Goal: Navigation & Orientation: Go to known website

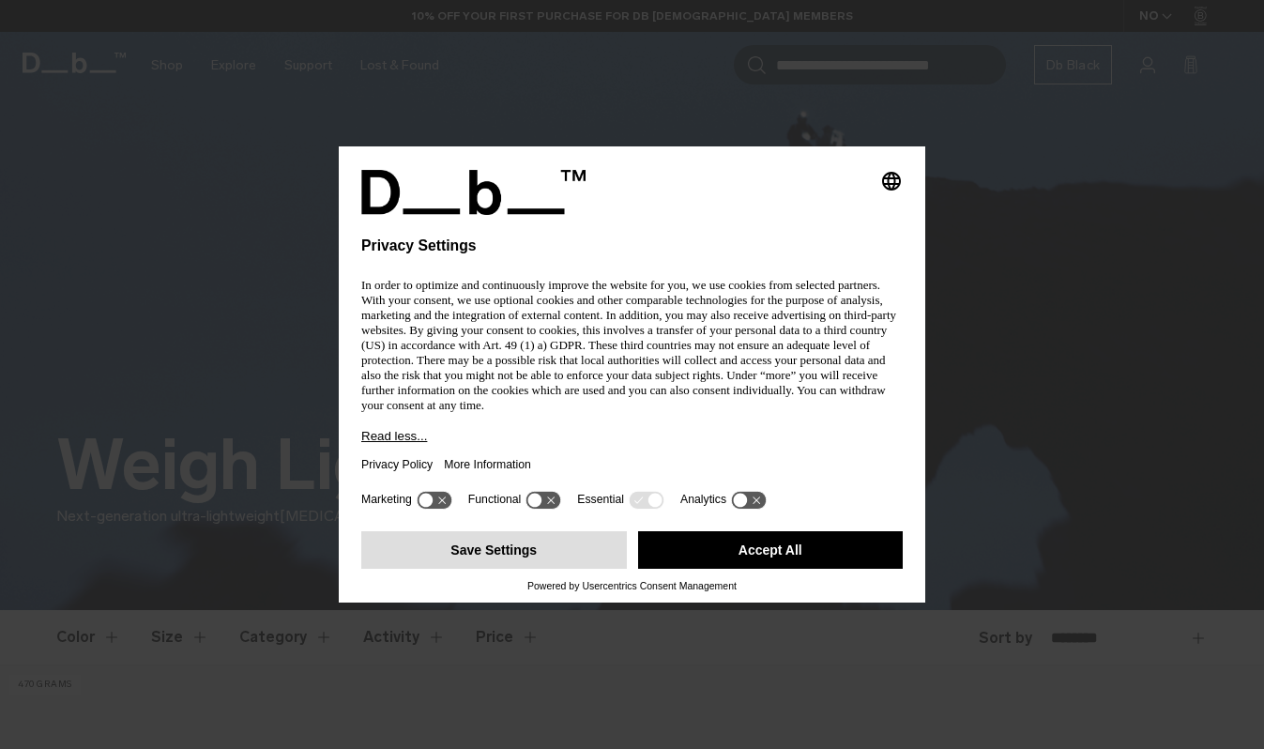
click at [480, 547] on button "Save Settings" at bounding box center [494, 550] width 266 height 38
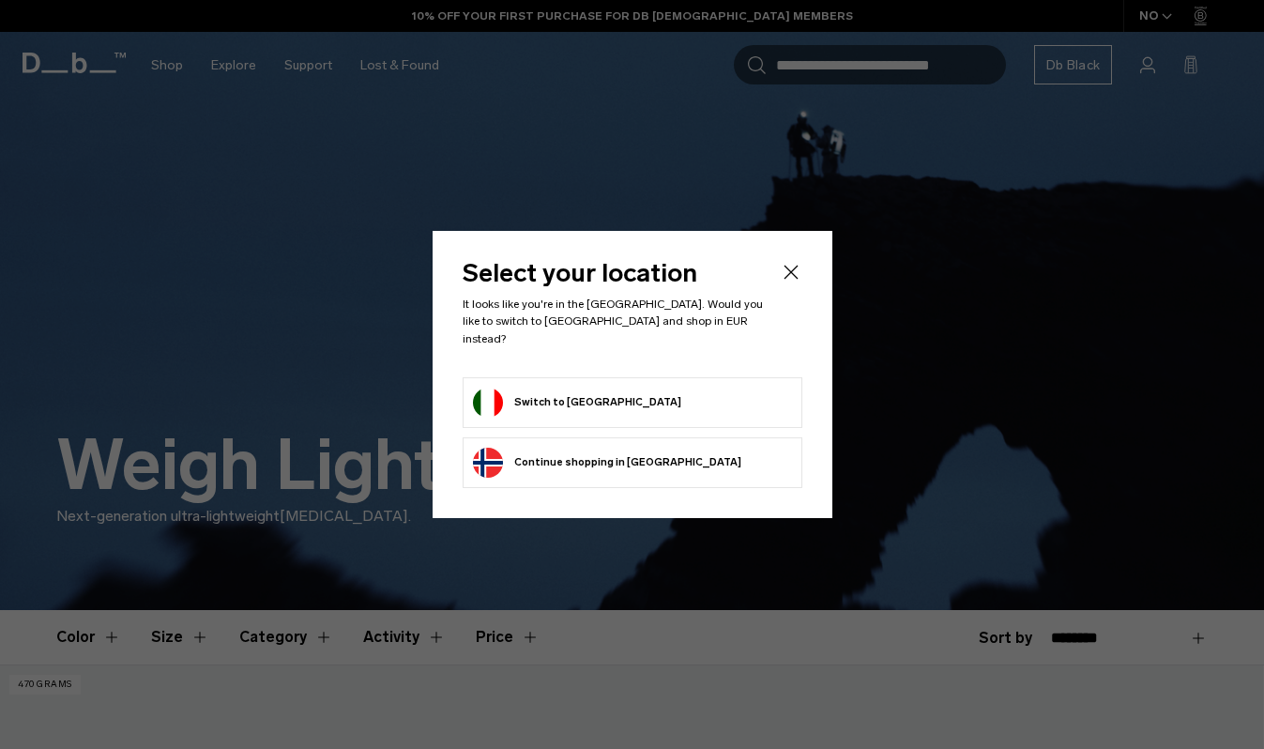
click at [539, 398] on button "Switch to Italy" at bounding box center [577, 403] width 208 height 30
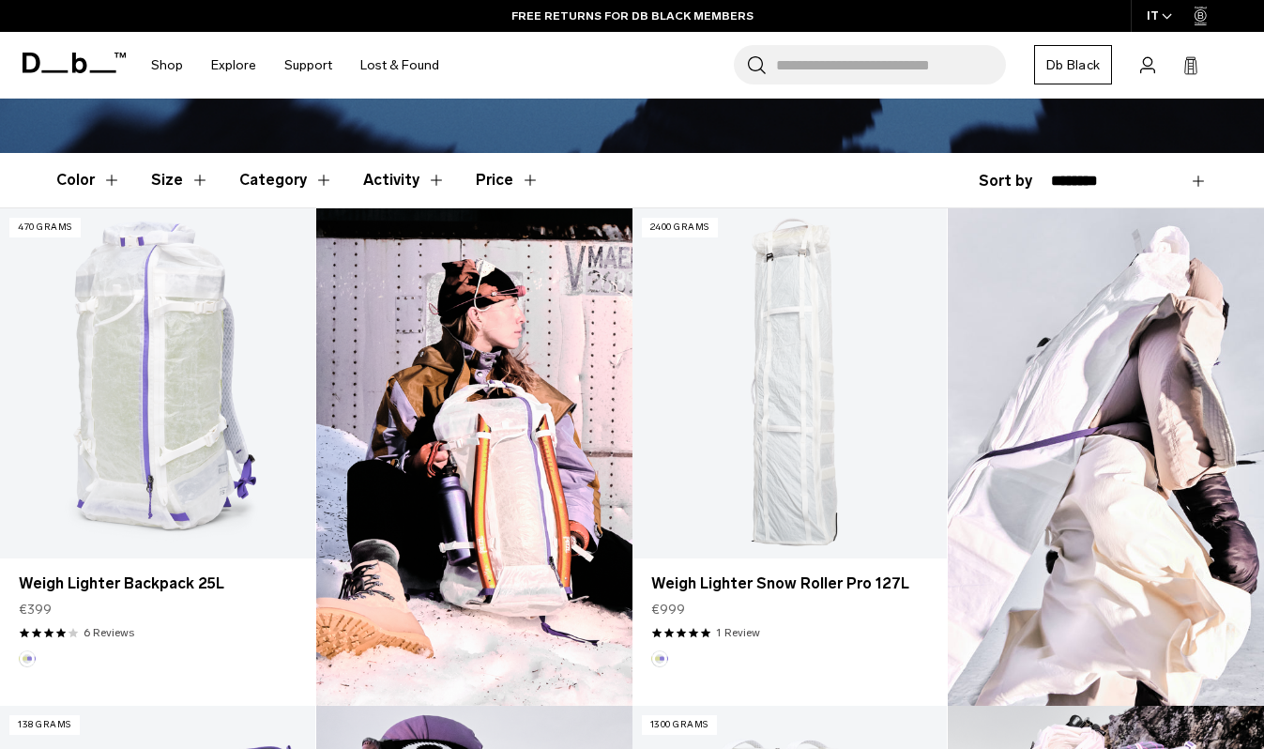
scroll to position [466, 0]
